Goal: Find specific page/section: Find specific page/section

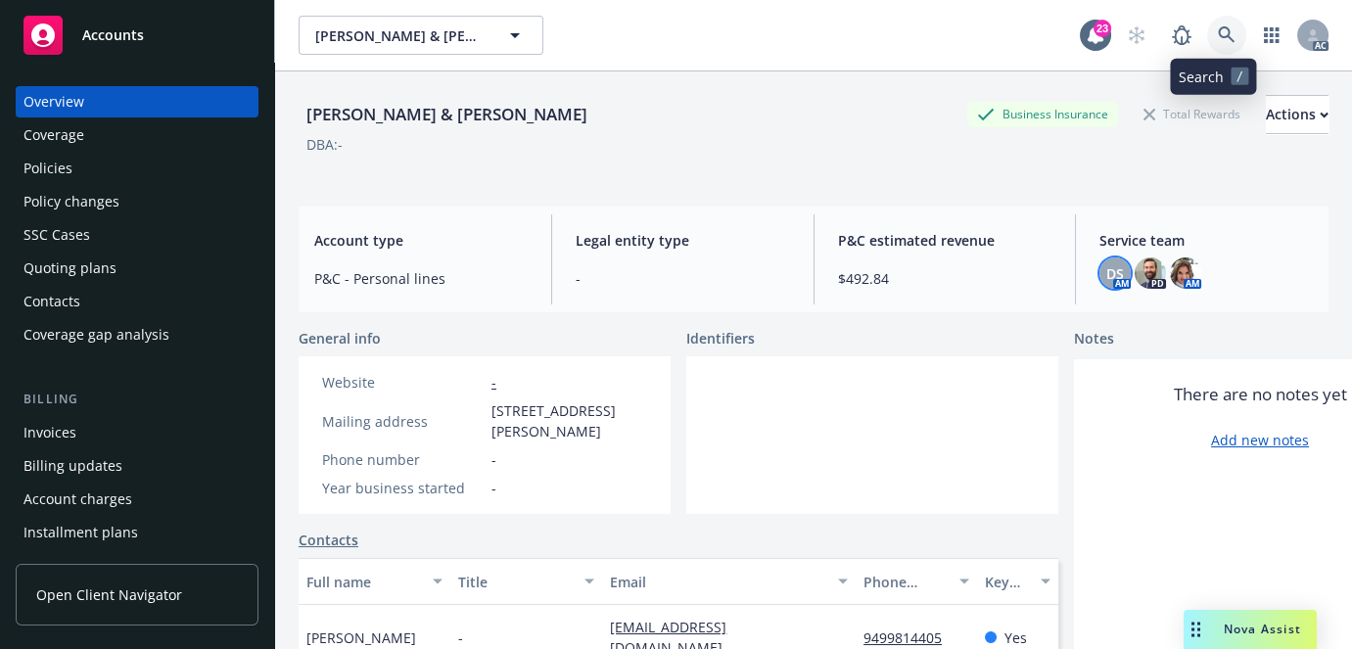
click at [1224, 26] on link at bounding box center [1226, 35] width 39 height 39
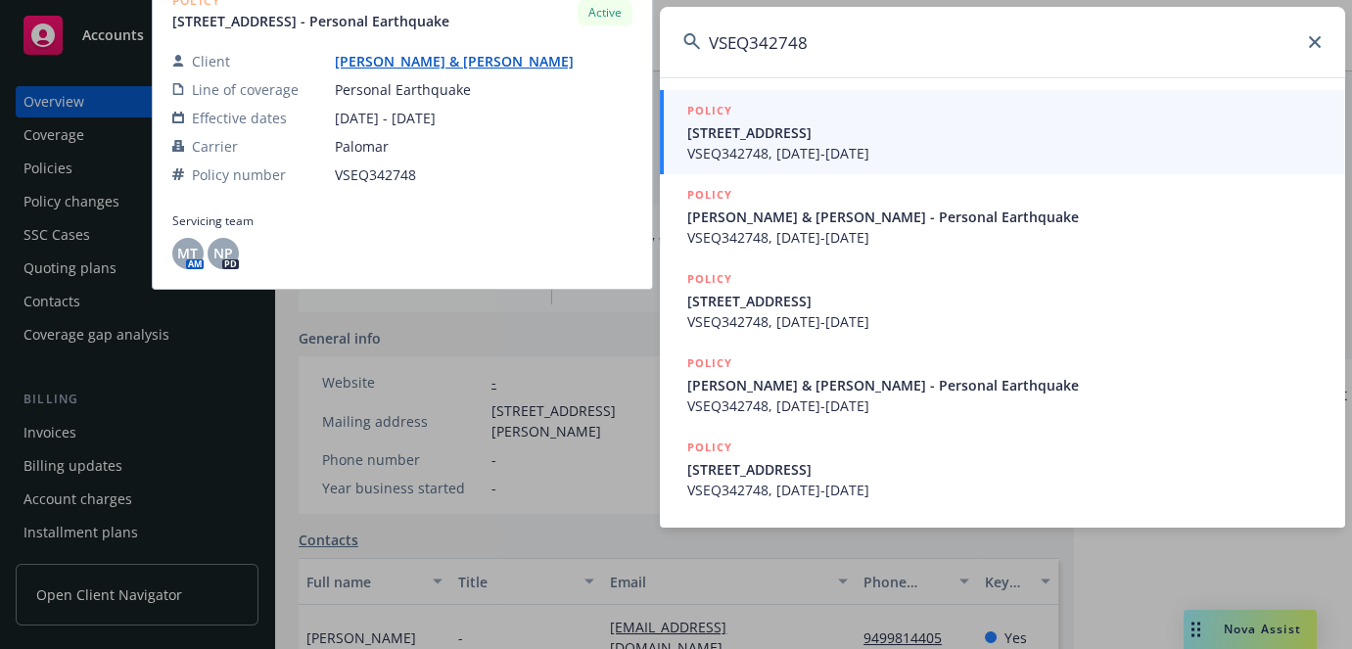
type input "VSEQ342748"
click at [859, 144] on span "VSEQ342748, [DATE]-[DATE]" at bounding box center [1004, 153] width 634 height 21
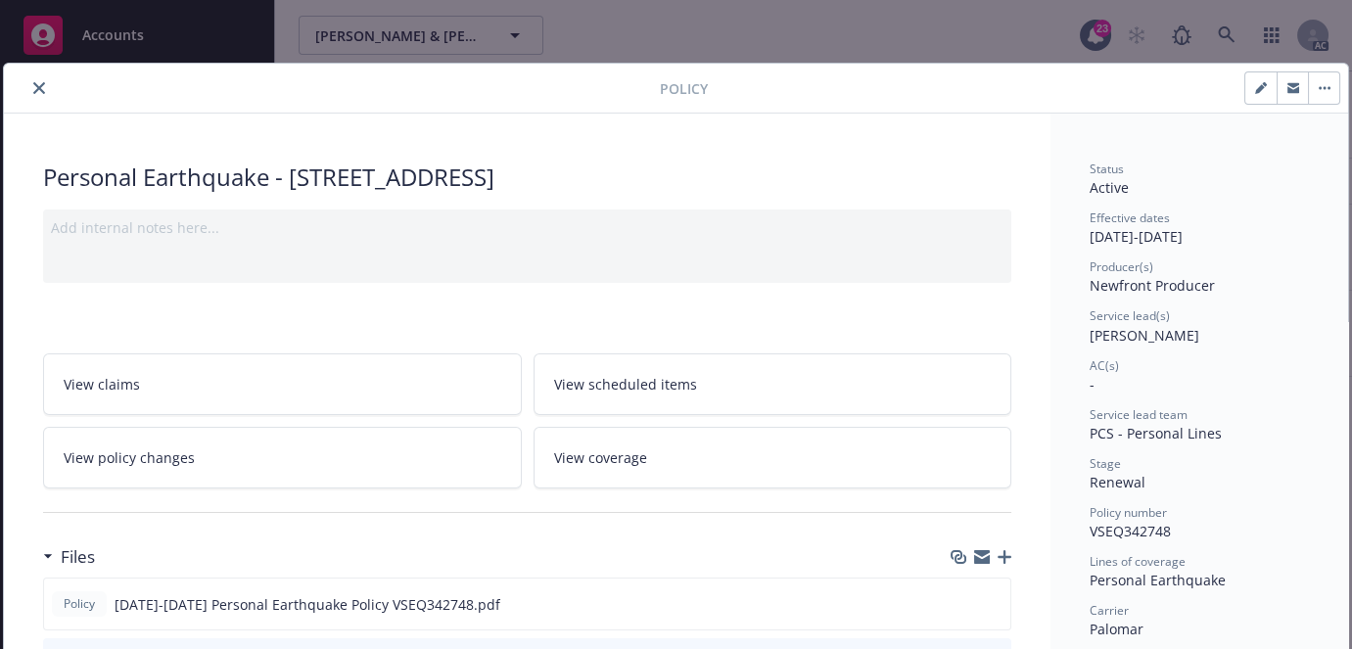
click at [33, 89] on icon "close" at bounding box center [39, 88] width 12 height 12
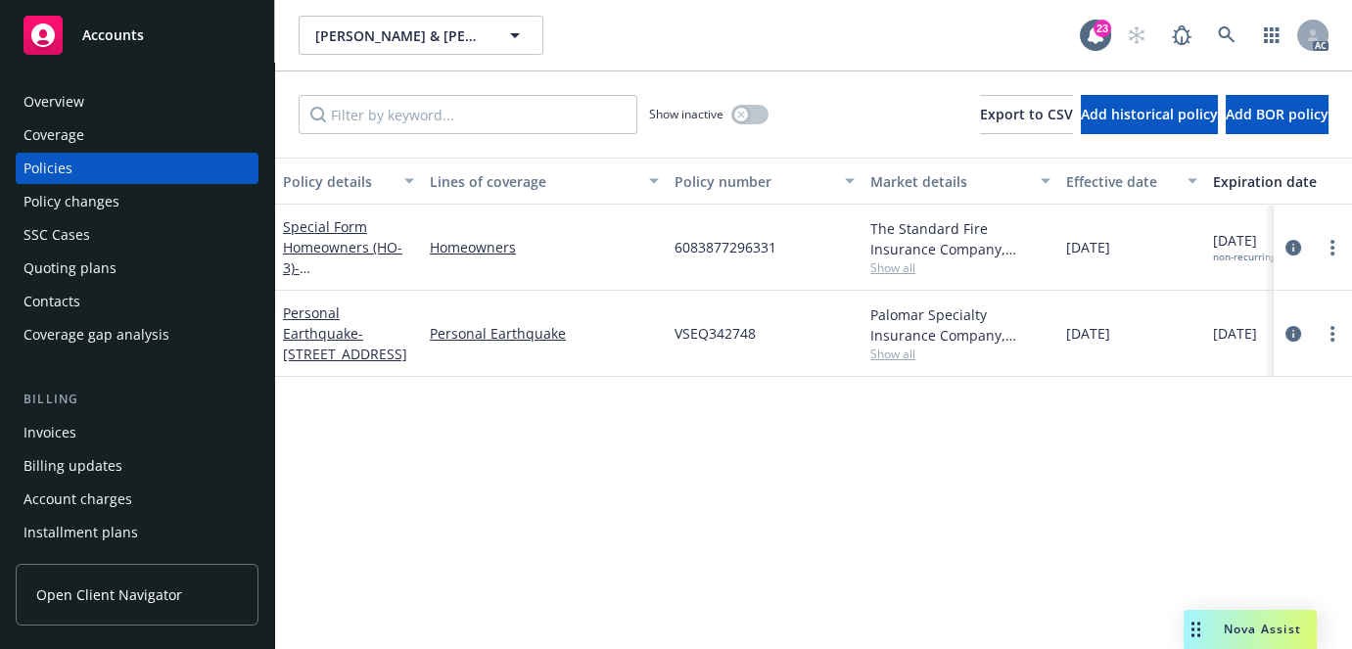
click at [115, 102] on div "Overview" at bounding box center [136, 101] width 227 height 31
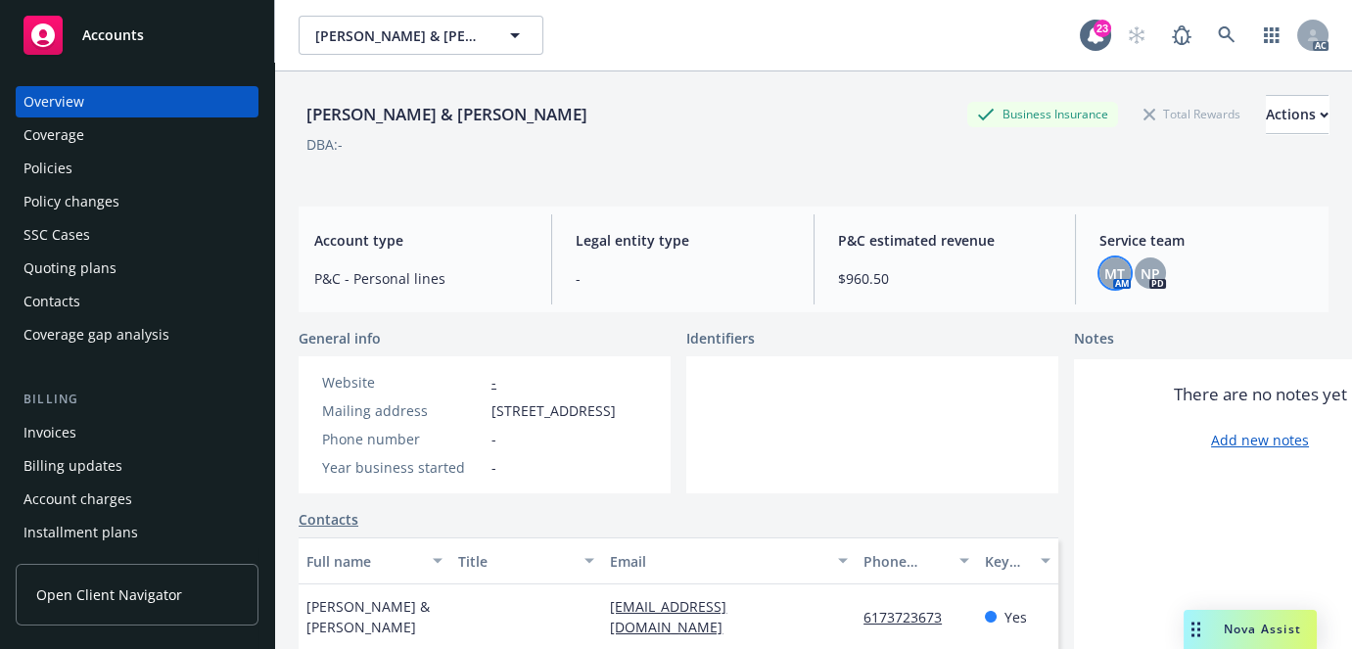
click at [1105, 278] on span "MT" at bounding box center [1114, 273] width 21 height 21
click at [1218, 26] on icon at bounding box center [1227, 35] width 18 height 18
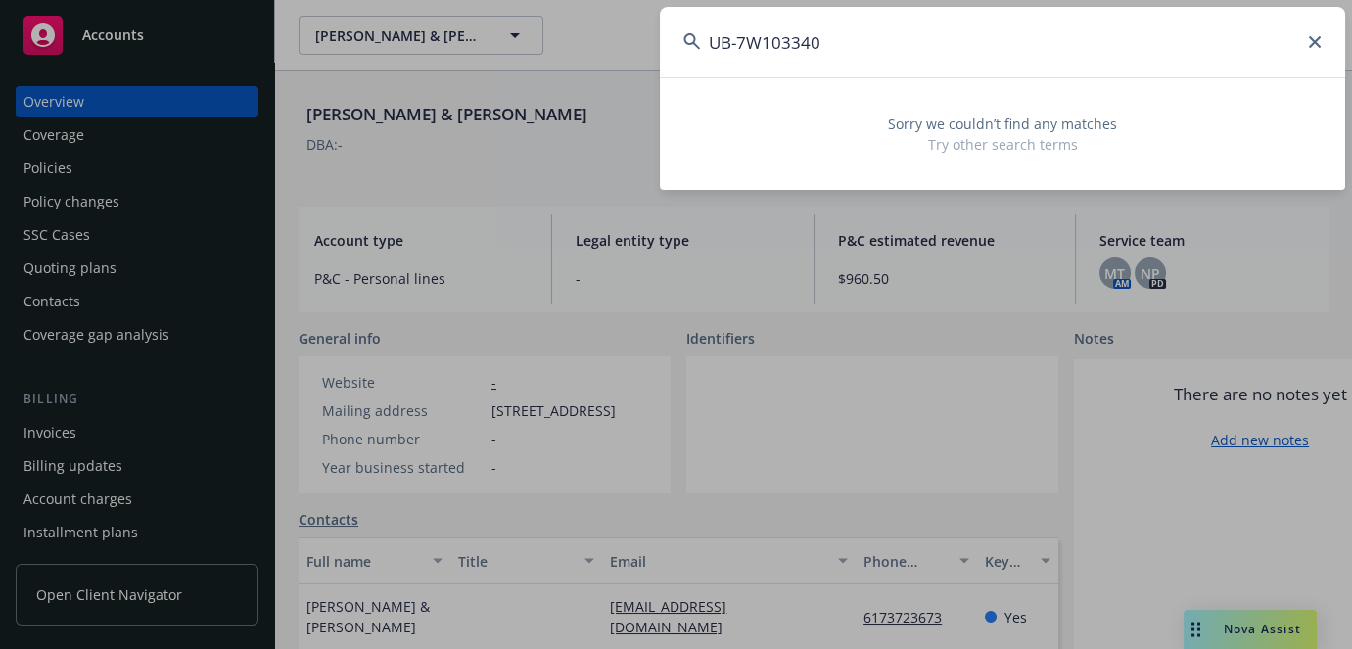
type input "UB-7W103340"
drag, startPoint x: 949, startPoint y: 39, endPoint x: 458, endPoint y: 123, distance: 498.5
click at [446, 134] on div "UB-7W103340 Sorry we couldn’t find any matches Try other search terms" at bounding box center [676, 324] width 1352 height 649
paste input "VINCOR CONSTRUCTION, INC"
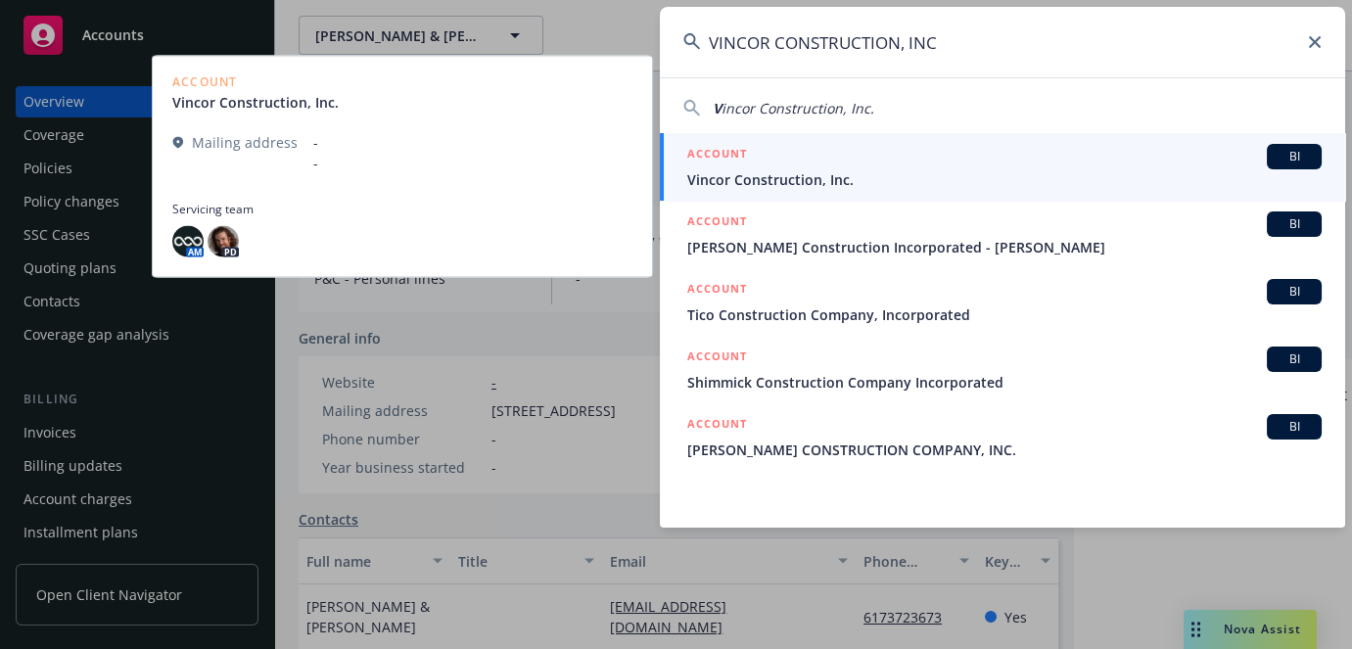
type input "VINCOR CONSTRUCTION, INC"
click at [887, 169] on span "Vincor Construction, Inc." at bounding box center [1004, 179] width 634 height 21
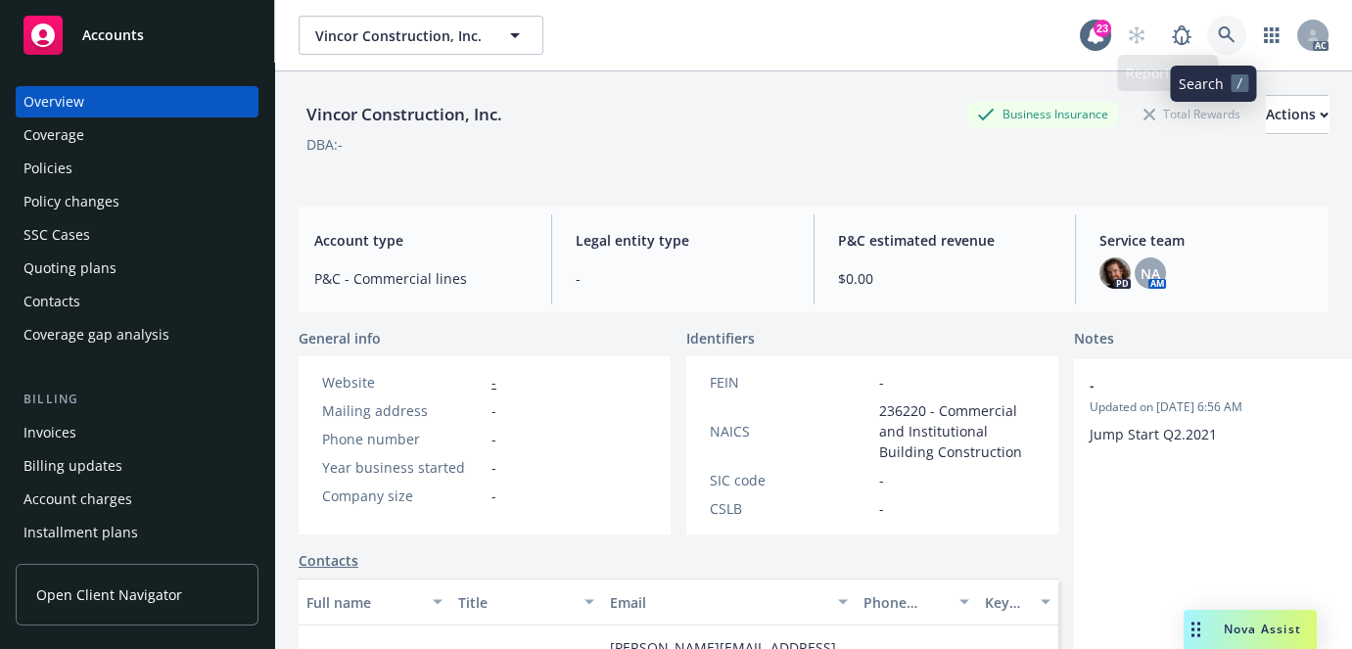
click at [1207, 48] on link at bounding box center [1226, 35] width 39 height 39
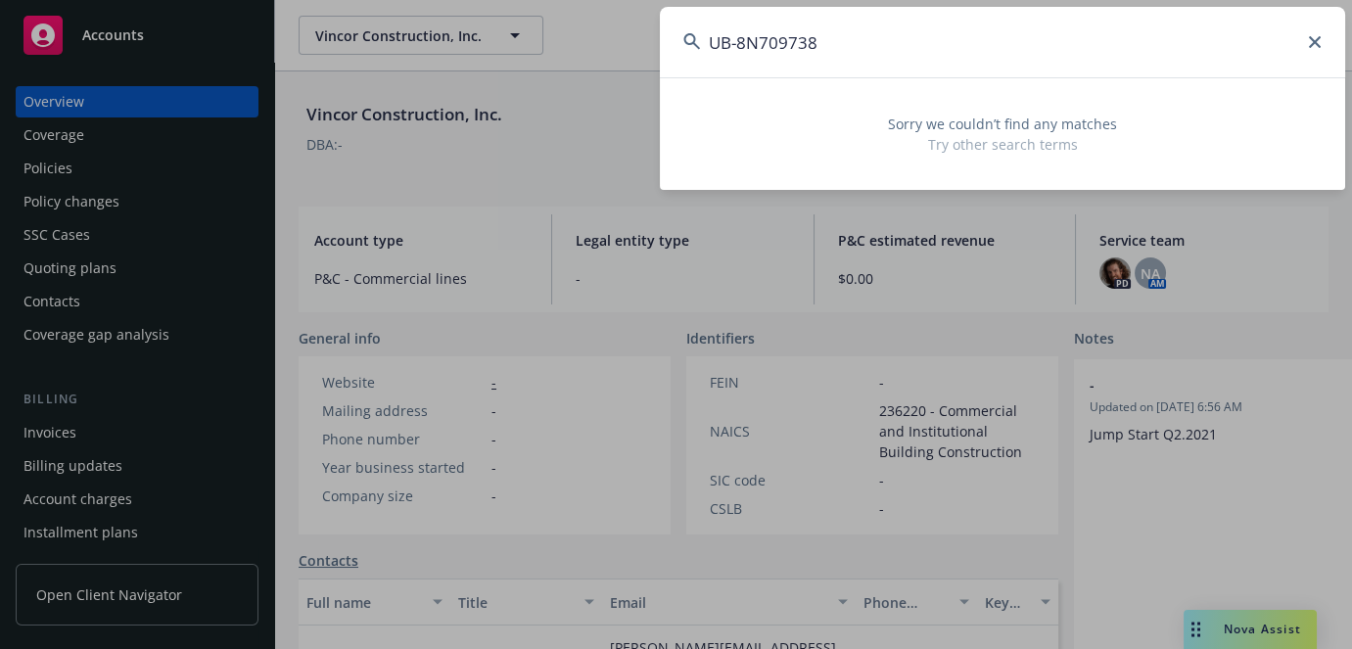
type input "UB-8N709738"
drag, startPoint x: 978, startPoint y: 58, endPoint x: 370, endPoint y: 125, distance: 611.6
click at [376, 127] on div "UB-8N709738 Sorry we couldn’t find any matches Try other search terms" at bounding box center [676, 324] width 1352 height 649
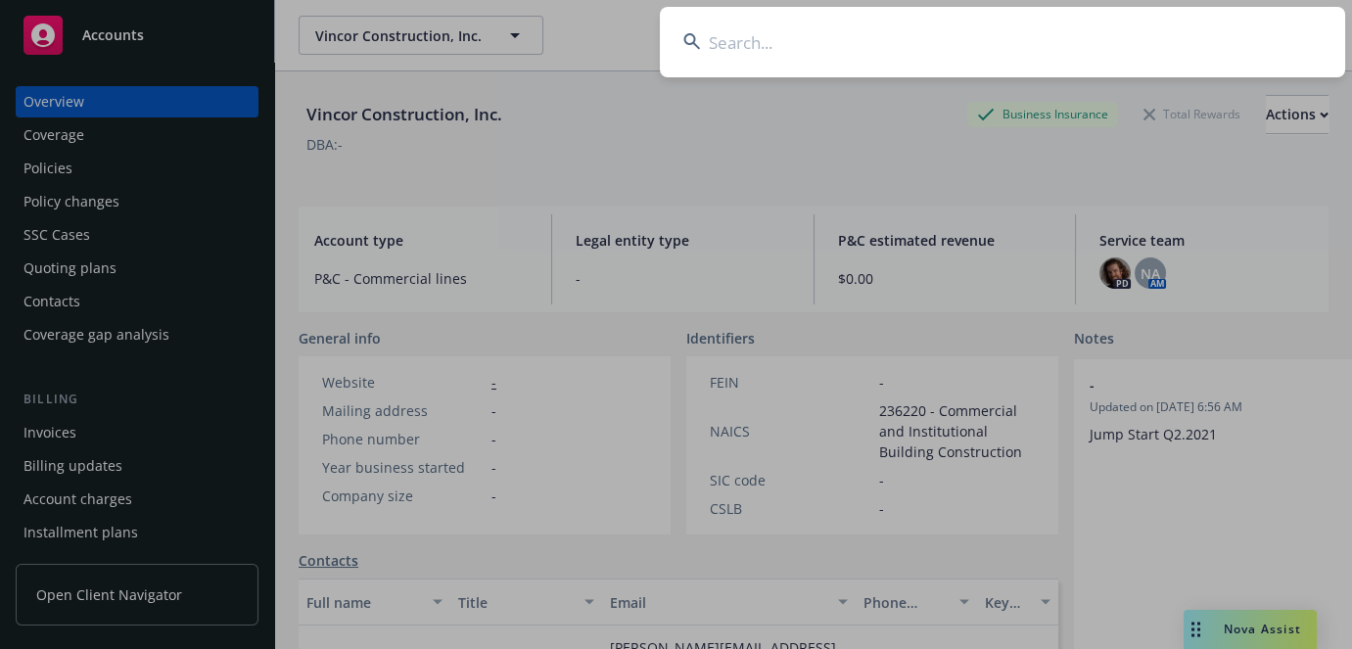
paste input "615623618 203 1"
type input "615623618"
